Goal: Check status: Check status

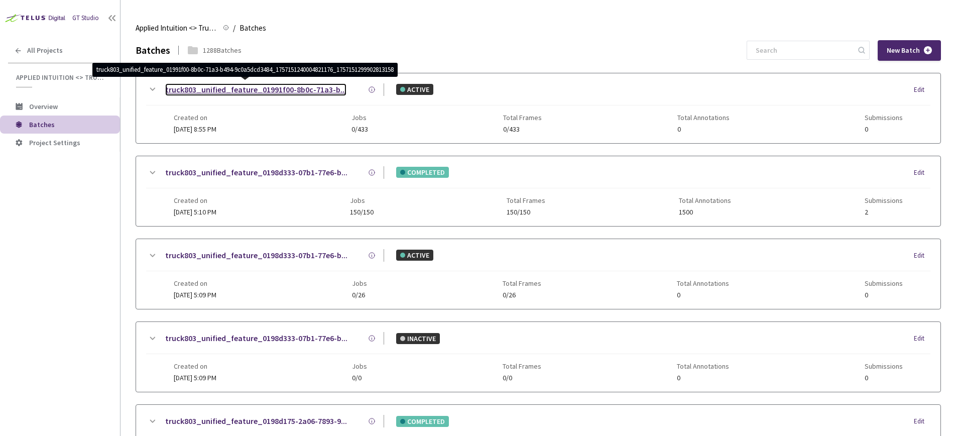
click at [229, 92] on link "truck803_unified_feature_01991f00-8b0c-71a3-b..." at bounding box center [255, 89] width 181 height 13
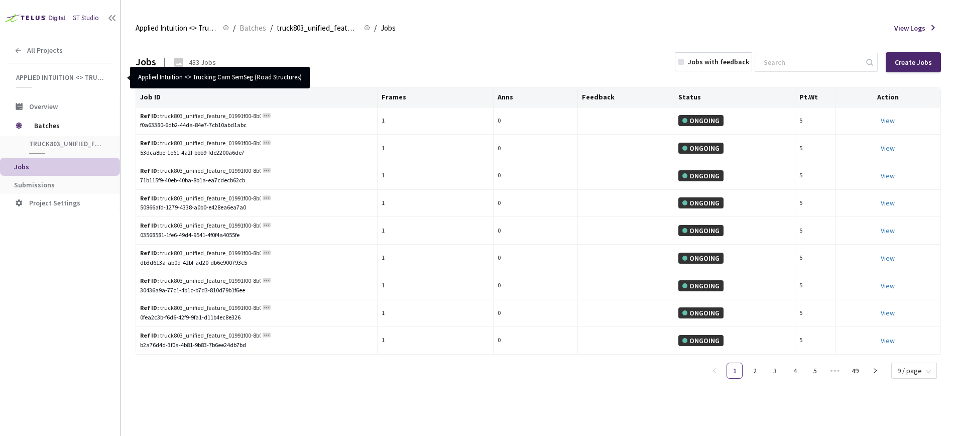
click at [786, 72] on div at bounding box center [816, 62] width 123 height 20
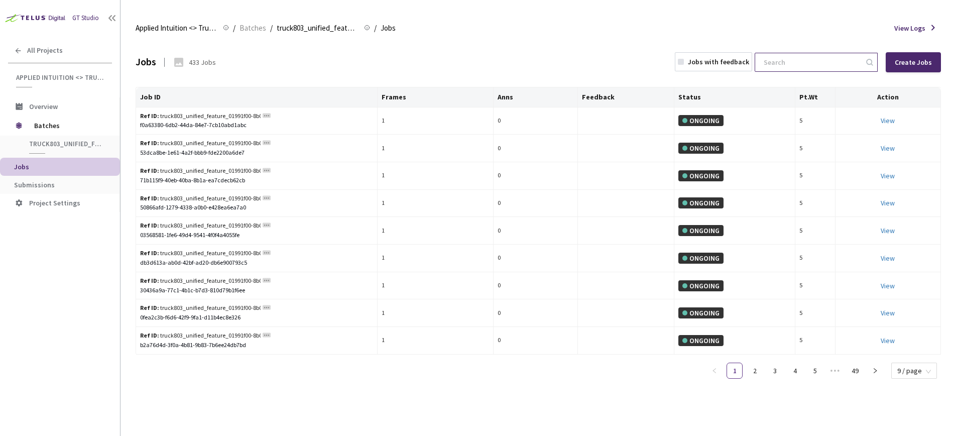
click at [785, 69] on input at bounding box center [811, 62] width 107 height 18
paste input "01991f00-8b0c-71a3-b494-9c0a5dcd3484_1757151240004821176_1757151299902813158"
type input "01991f00-8b0c-71a3-b494-9c0a5dcd3484_1757151240004821176_1757151299902813158"
click at [257, 22] on div "Applied Intuition <> Trucking Cam SemSeg (Road Structures) Applied Intuition <>…" at bounding box center [538, 28] width 805 height 24
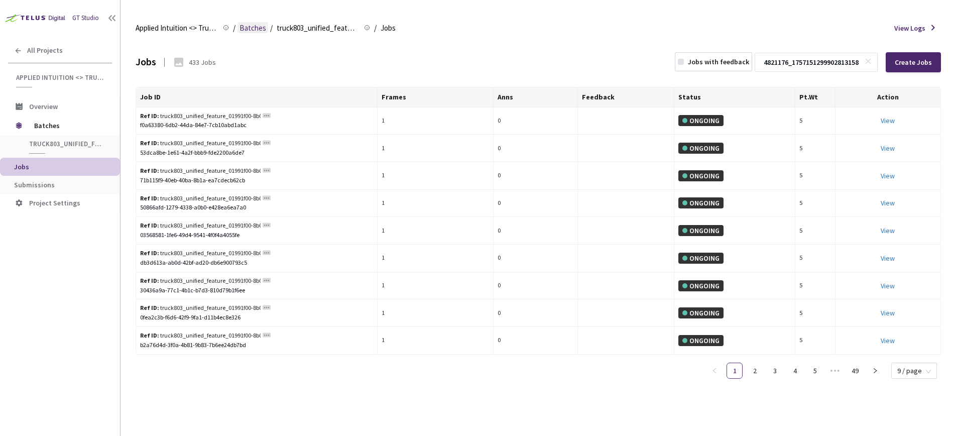
scroll to position [0, 0]
click at [259, 27] on span "Batches" at bounding box center [253, 28] width 27 height 12
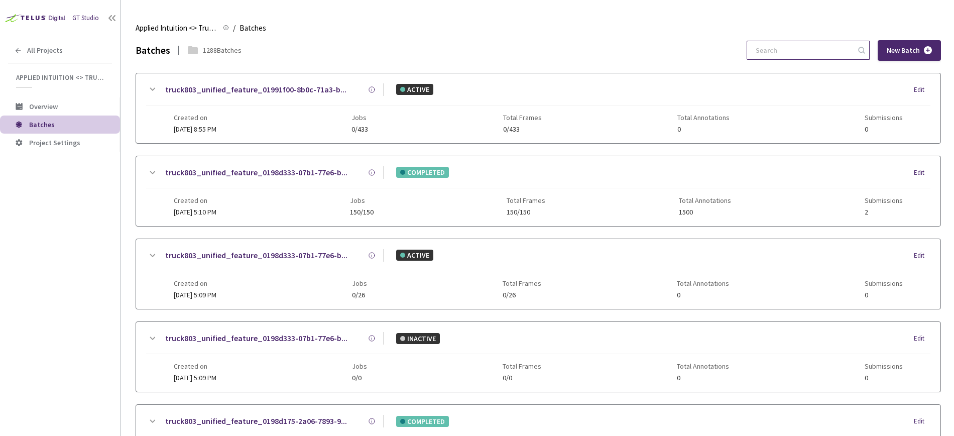
click at [814, 57] on input at bounding box center [803, 50] width 107 height 18
paste input "01991f00-8b0c-71a3-b494-9c0a5dcd3484_1757151240004821176_1757151299902813158"
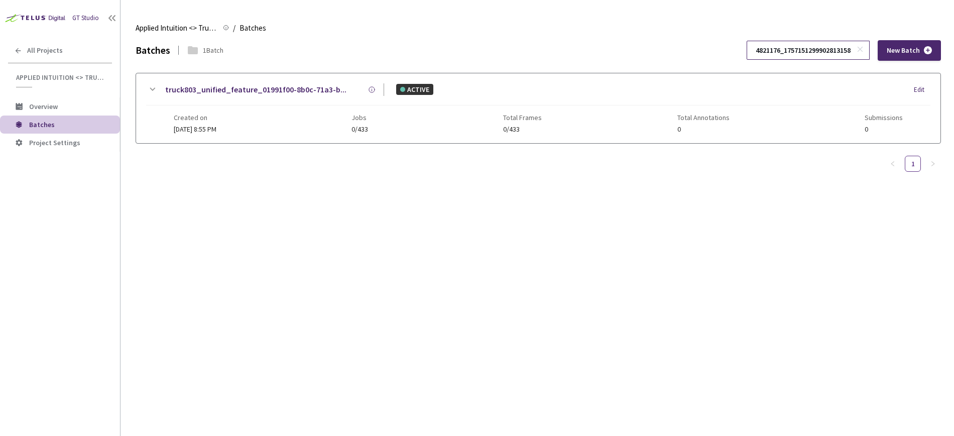
type input "01991f00-8b0c-71a3-b494-9c0a5dcd3484_1757151240004821176_1757151299902813158"
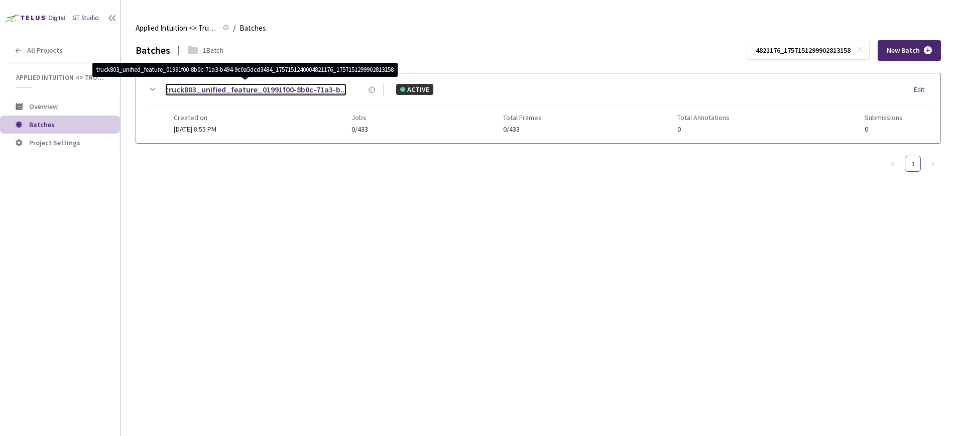
click at [265, 91] on link "truck803_unified_feature_01991f00-8b0c-71a3-b..." at bounding box center [255, 89] width 181 height 13
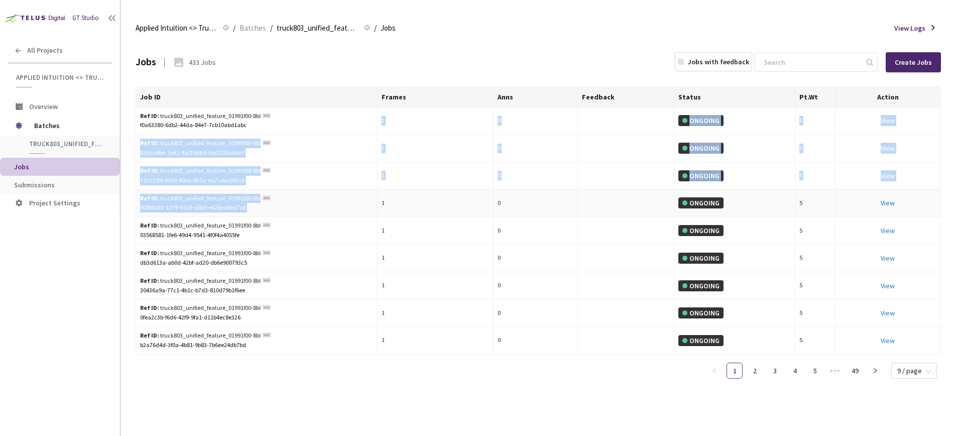
drag, startPoint x: 381, startPoint y: 122, endPoint x: 423, endPoint y: 197, distance: 86.5
click at [423, 197] on tbody "Ref ID: truck803_unified_feature_01991f00-8b0c-71a3-b494-9c0a5dcd3484_175715124…" at bounding box center [538, 230] width 805 height 247
click at [423, 197] on td "1" at bounding box center [436, 204] width 116 height 28
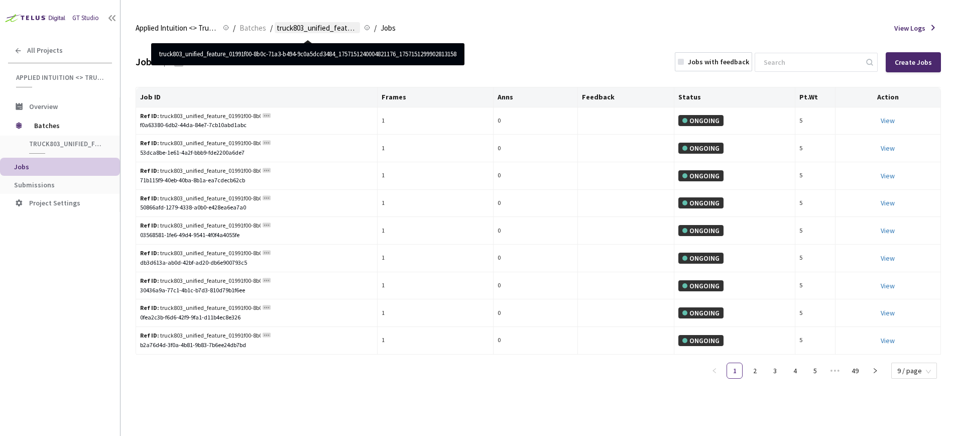
click at [333, 24] on span "truck803_unified_feature_01991f00-8b0c-71a3-b494-9c0a5dcd3484_17571512400048211…" at bounding box center [317, 28] width 81 height 12
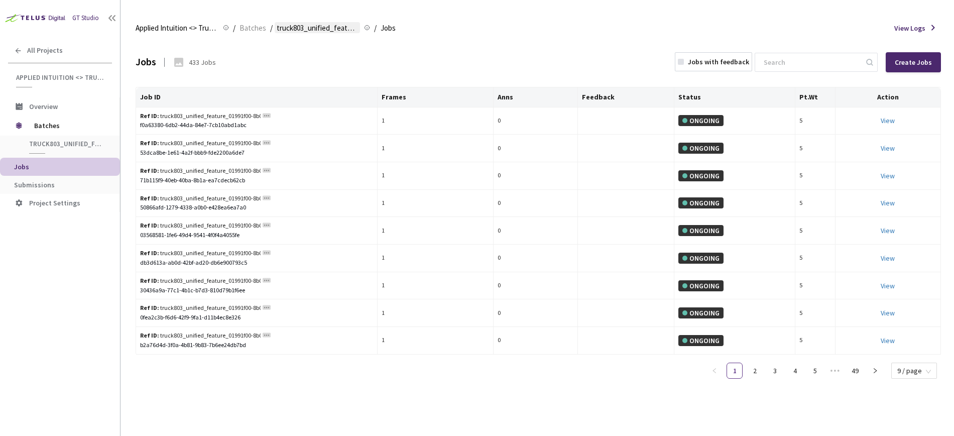
click at [332, 29] on span "truck803_unified_feature_01991f00-8b0c-71a3-b494-9c0a5dcd3484_17571512400048211…" at bounding box center [317, 28] width 81 height 12
click at [313, 28] on span "truck803_unified_feature_01991f00-8b0c-71a3-b494-9c0a5dcd3484_17571512400048211…" at bounding box center [317, 28] width 81 height 12
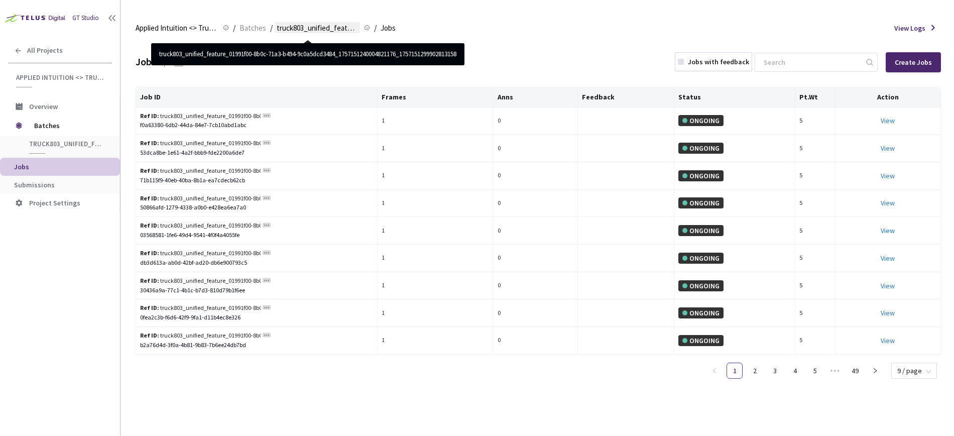
click at [309, 32] on span "truck803_unified_feature_01991f00-8b0c-71a3-b494-9c0a5dcd3484_17571512400048211…" at bounding box center [317, 28] width 81 height 12
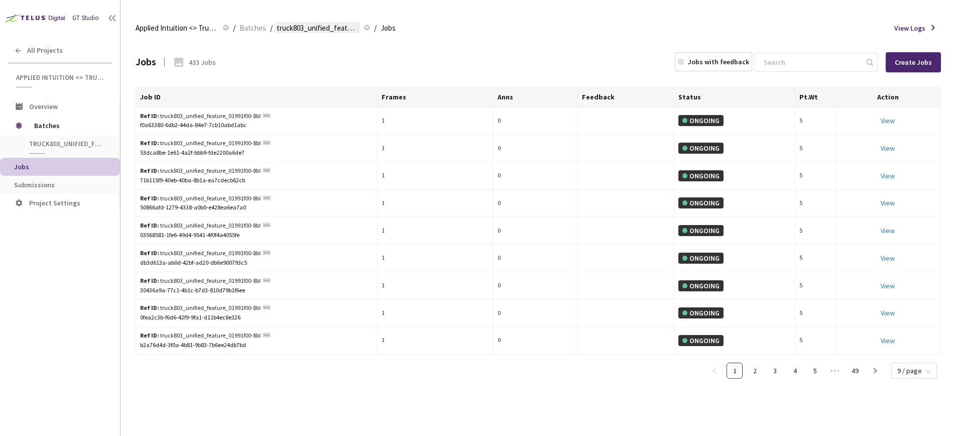
click at [309, 29] on span "truck803_unified_feature_01991f00-8b0c-71a3-b494-9c0a5dcd3484_17571512400048211…" at bounding box center [317, 28] width 81 height 12
click at [261, 32] on span "Batches" at bounding box center [253, 28] width 27 height 12
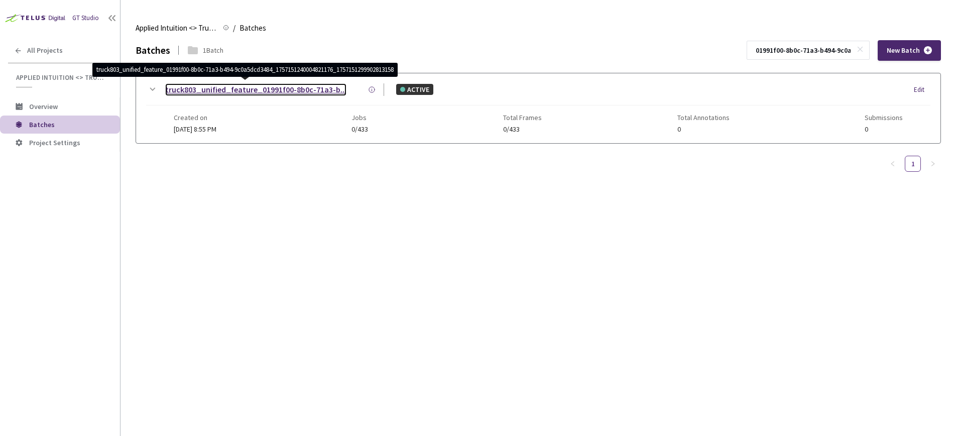
click at [245, 88] on link "truck803_unified_feature_01991f00-8b0c-71a3-b..." at bounding box center [255, 89] width 181 height 13
